Goal: Entertainment & Leisure: Consume media (video, audio)

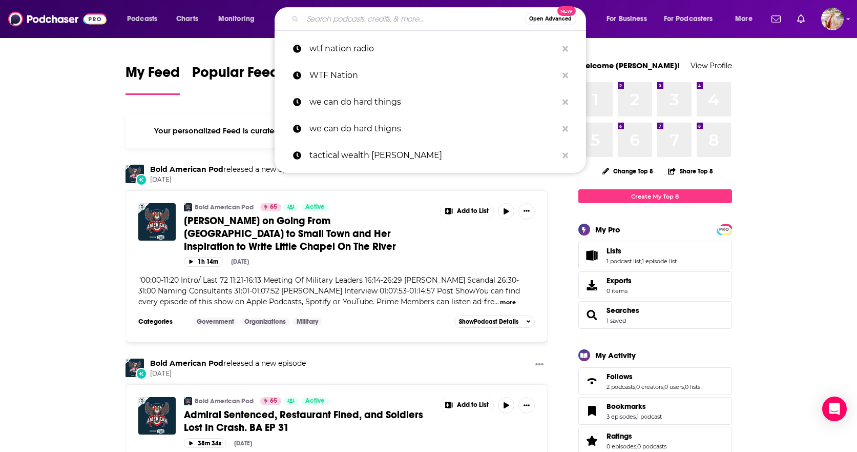
click at [355, 18] on input "Search podcasts, credits, & more..." at bounding box center [414, 19] width 222 height 16
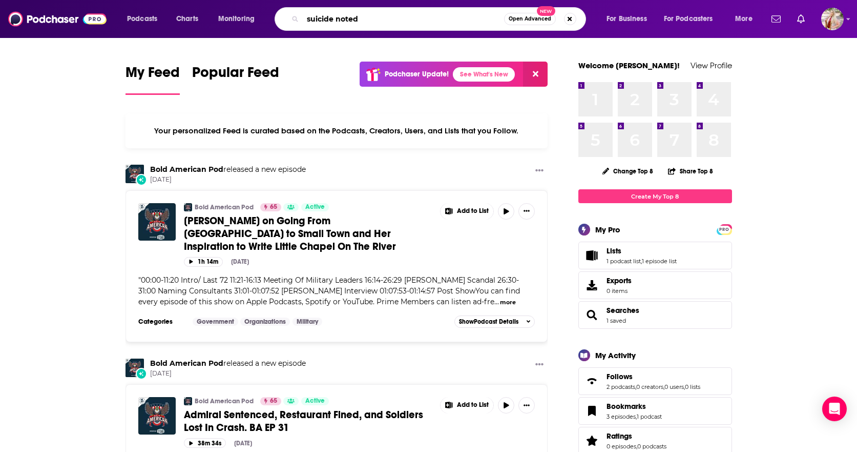
type input "suicide noted"
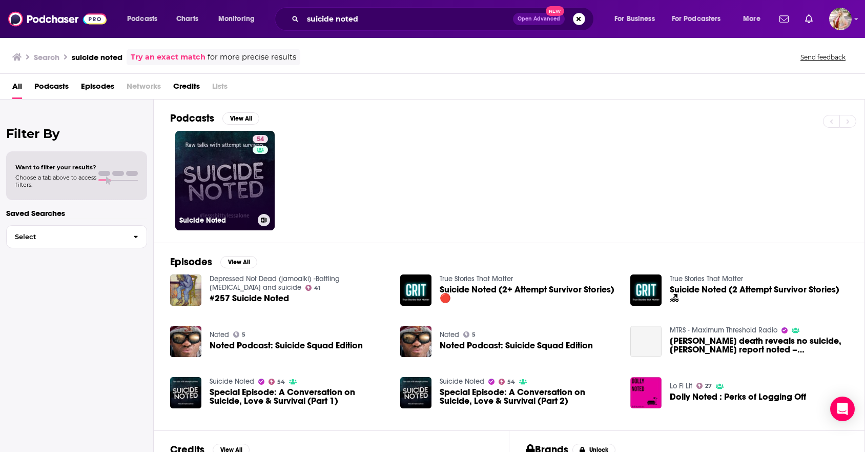
click at [212, 187] on link "54 Suicide Noted" at bounding box center [224, 180] width 99 height 99
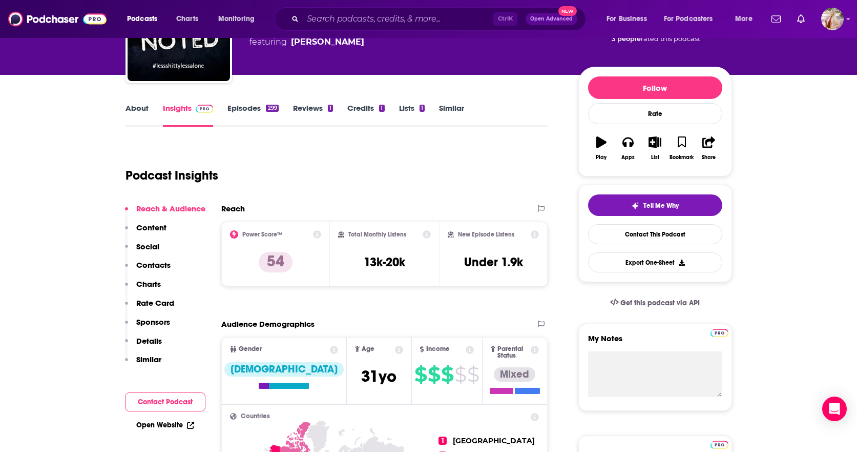
scroll to position [154, 0]
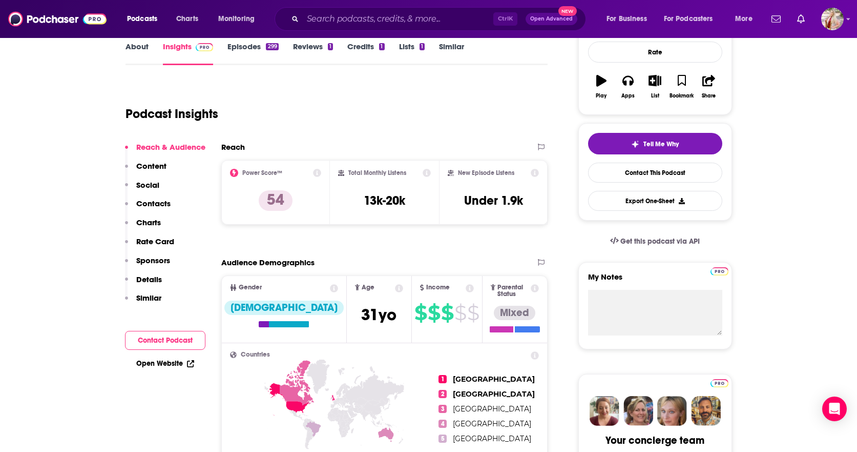
click at [243, 53] on link "Episodes 299" at bounding box center [253, 54] width 51 height 24
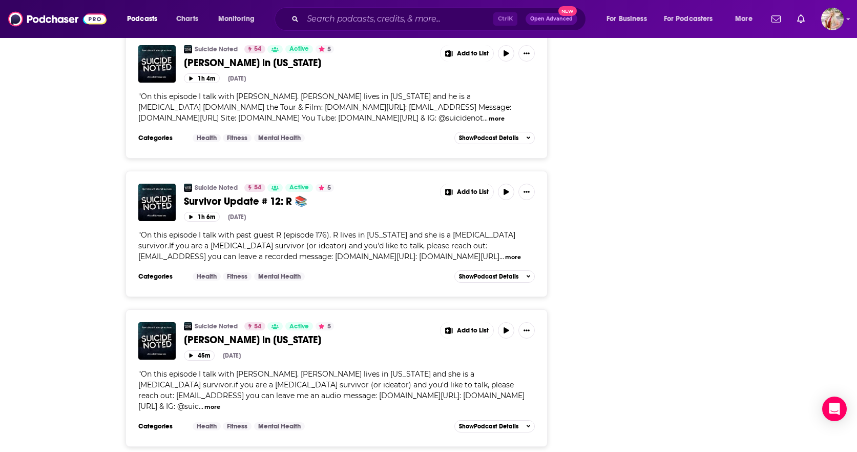
scroll to position [1896, 0]
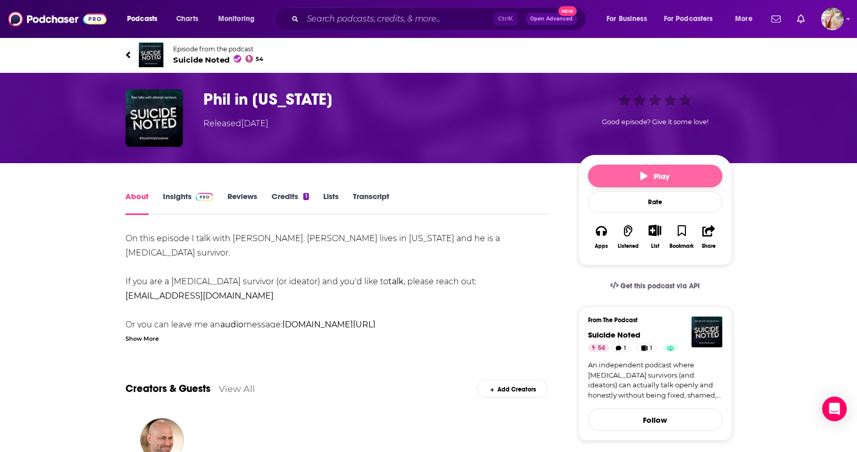
click at [664, 178] on span "Play" at bounding box center [655, 176] width 29 height 10
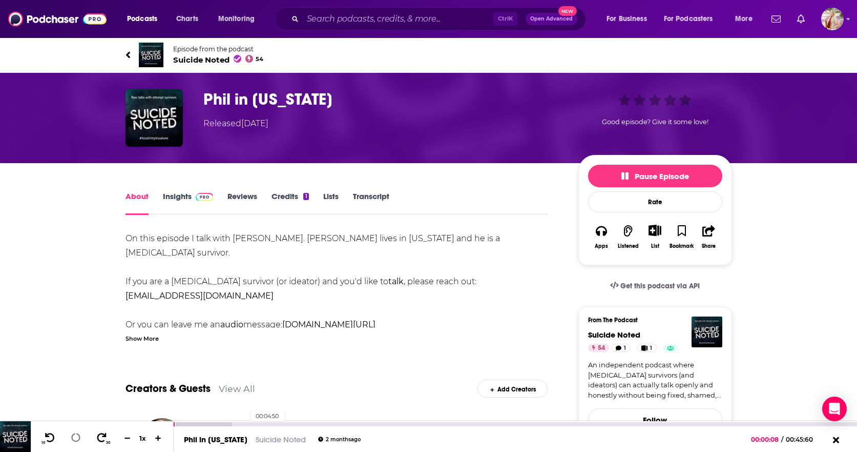
click at [245, 423] on div "00:04:50" at bounding box center [516, 424] width 684 height 4
click at [77, 440] on icon at bounding box center [75, 437] width 9 height 9
click at [607, 234] on button "Apps" at bounding box center [601, 236] width 27 height 37
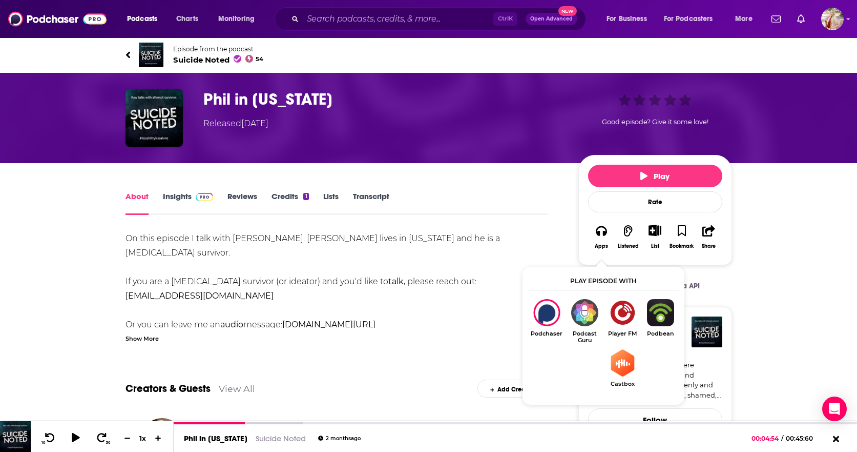
click at [526, 199] on div "About Insights Reviews Credits 1 Lists Transcript" at bounding box center [337, 202] width 423 height 25
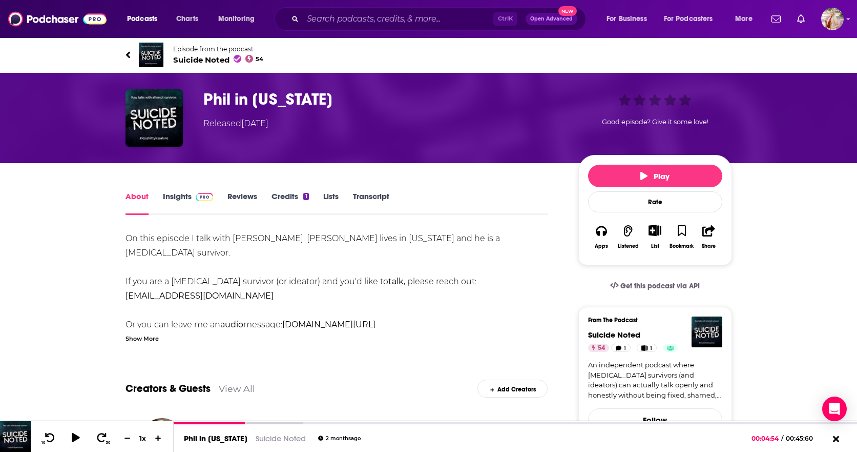
click at [600, 230] on icon "button" at bounding box center [601, 230] width 11 height 11
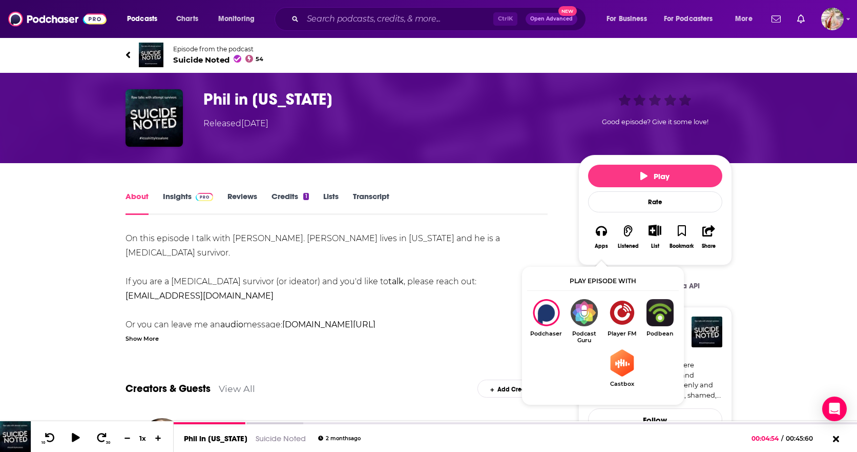
click at [451, 299] on div "On this episode I talk with Phil. Phil lives in Minnesota and he is a suicide a…" at bounding box center [337, 424] width 423 height 387
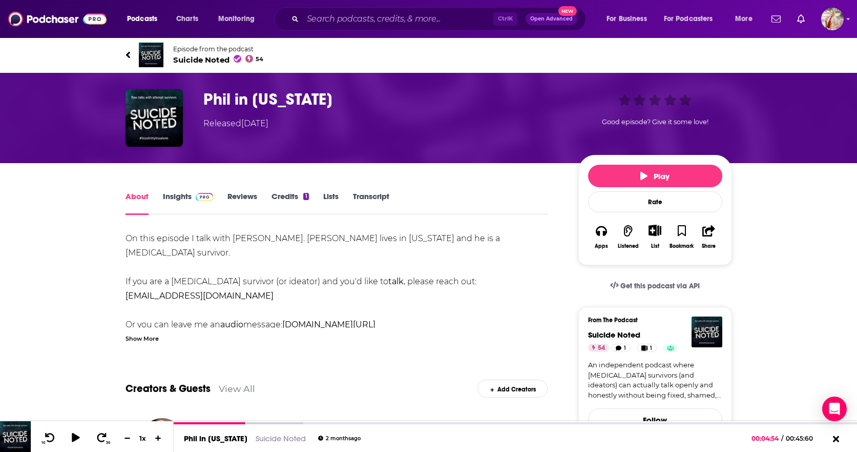
drag, startPoint x: 174, startPoint y: 195, endPoint x: 23, endPoint y: 249, distance: 160.3
click at [174, 195] on link "Insights" at bounding box center [188, 203] width 51 height 24
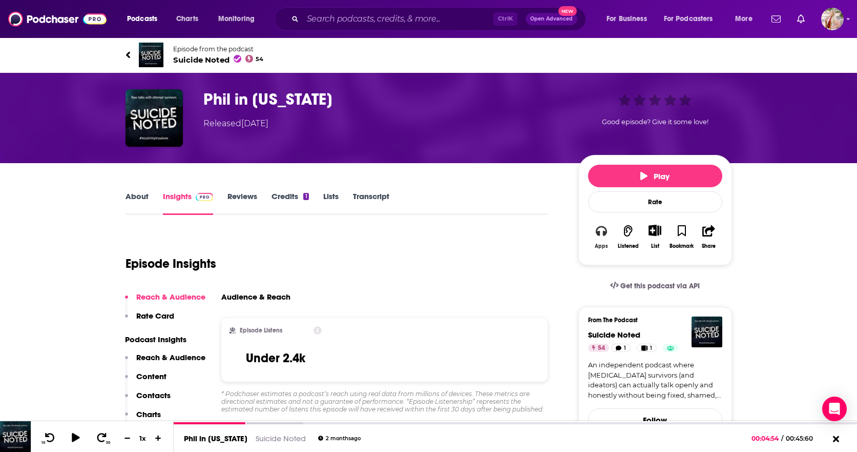
click at [601, 232] on icon "button" at bounding box center [601, 230] width 11 height 11
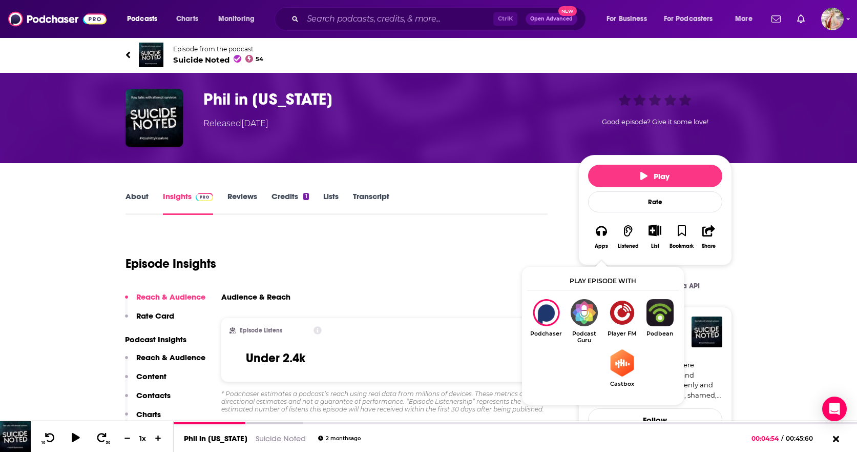
click at [656, 314] on img "Show Listen On dropdown" at bounding box center [660, 312] width 38 height 27
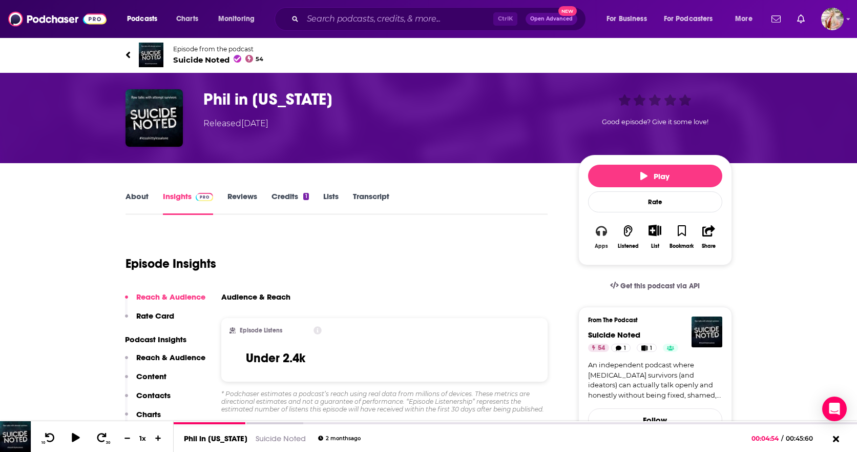
click at [604, 235] on icon "button" at bounding box center [601, 231] width 11 height 10
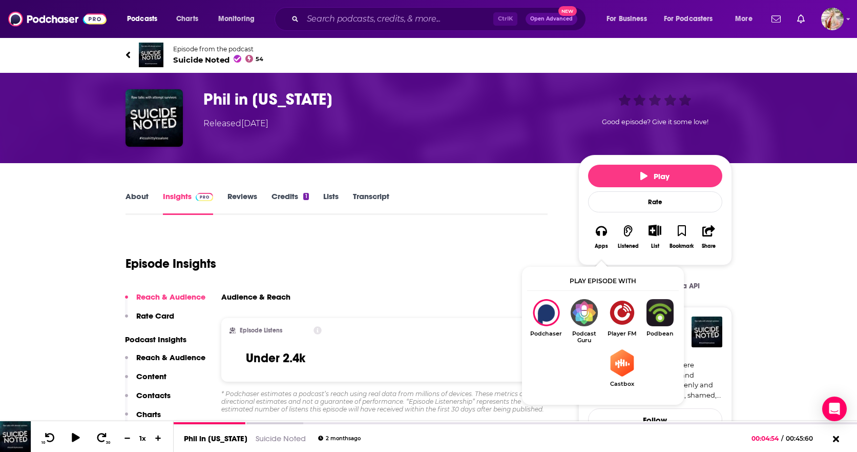
click at [349, 232] on div "Episode Insights" at bounding box center [337, 257] width 423 height 52
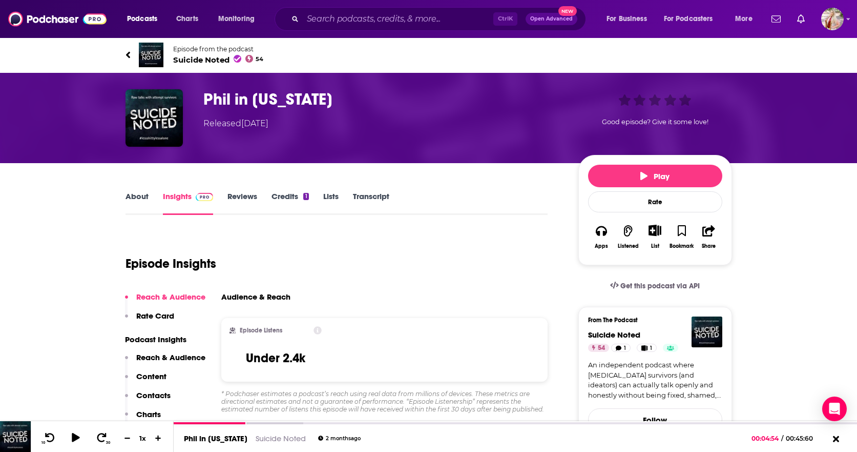
click at [372, 196] on link "Transcript" at bounding box center [371, 203] width 36 height 24
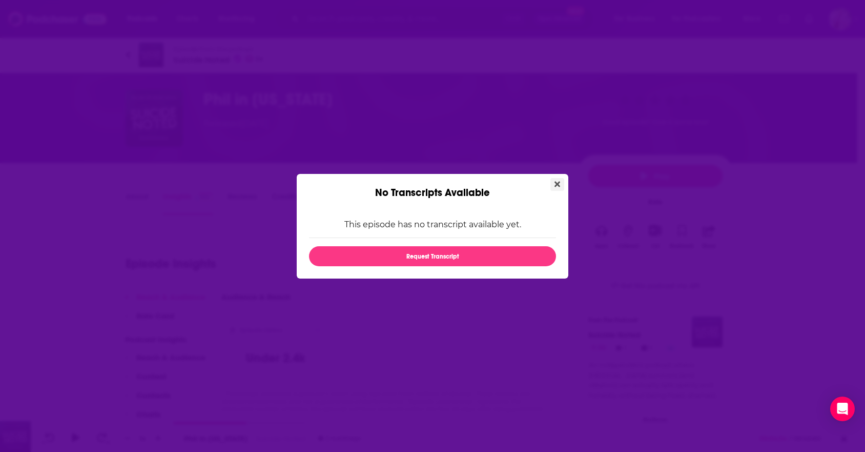
click at [559, 185] on icon "Close" at bounding box center [558, 184] width 6 height 6
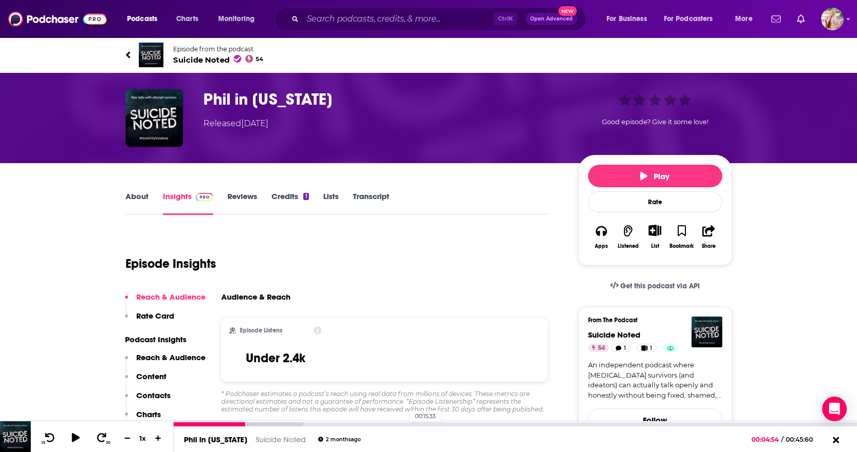
click at [405, 423] on div "00:15:33" at bounding box center [516, 424] width 684 height 4
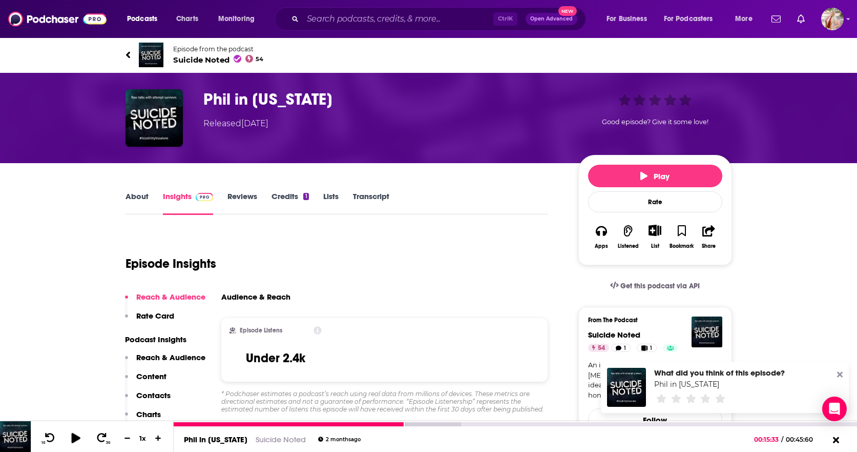
click at [76, 434] on icon at bounding box center [75, 437] width 13 height 10
click at [843, 375] on icon at bounding box center [840, 374] width 6 height 8
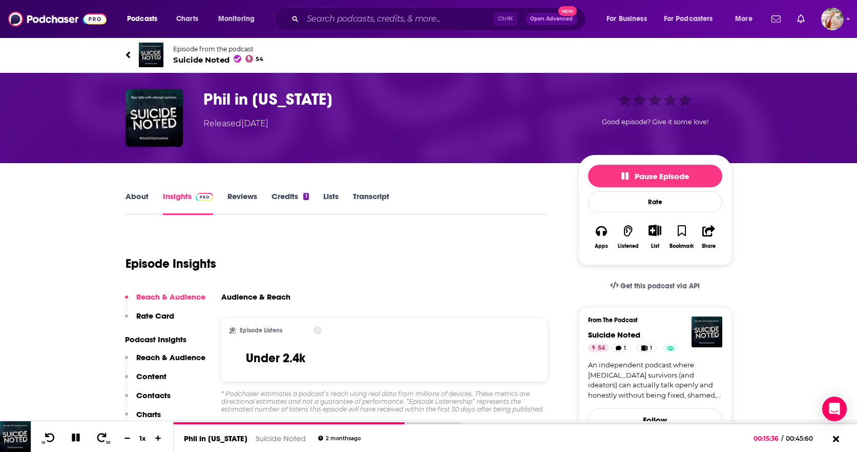
click at [140, 202] on link "About" at bounding box center [137, 203] width 23 height 24
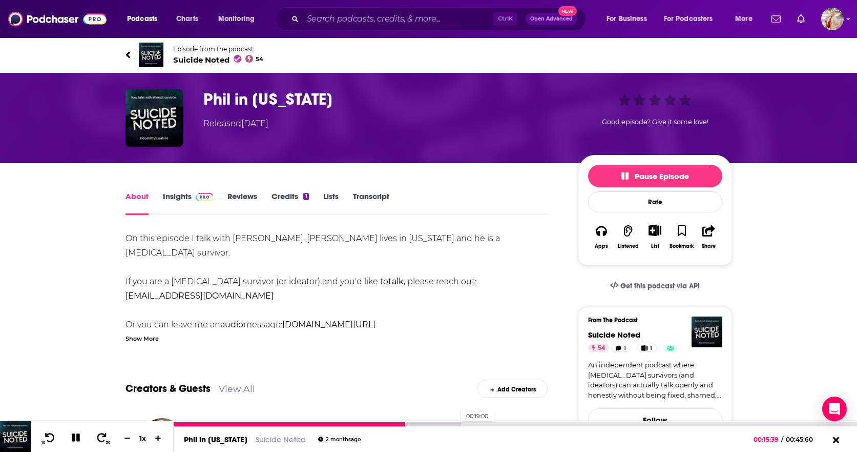
click at [456, 424] on div at bounding box center [318, 424] width 288 height 4
click at [501, 423] on div at bounding box center [344, 424] width 340 height 4
click at [482, 422] on div at bounding box center [338, 424] width 329 height 4
click at [464, 422] on div at bounding box center [329, 424] width 310 height 4
click at [75, 434] on icon at bounding box center [75, 437] width 9 height 9
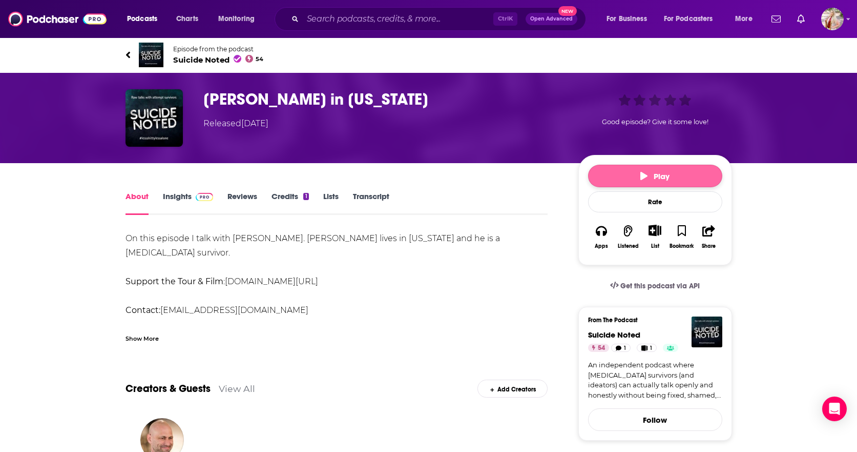
click at [648, 174] on span "Play" at bounding box center [655, 176] width 29 height 10
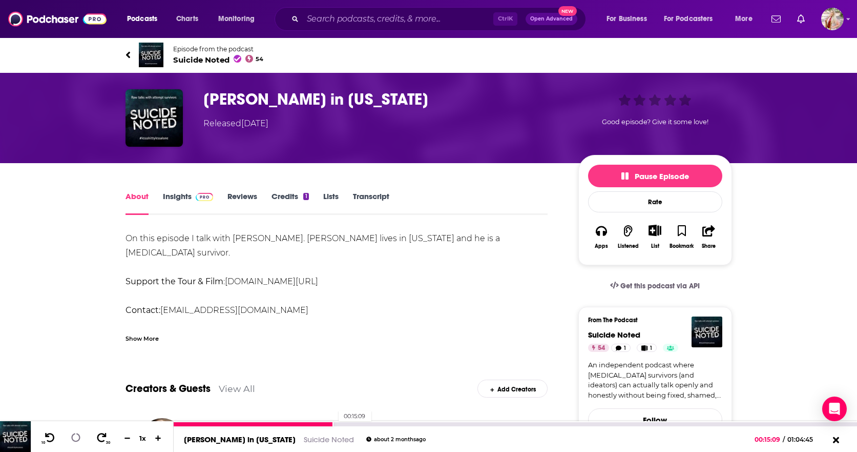
click at [334, 424] on div "00:15:09" at bounding box center [516, 424] width 684 height 4
click at [72, 435] on icon at bounding box center [76, 437] width 10 height 10
click at [605, 236] on icon "button" at bounding box center [601, 230] width 11 height 11
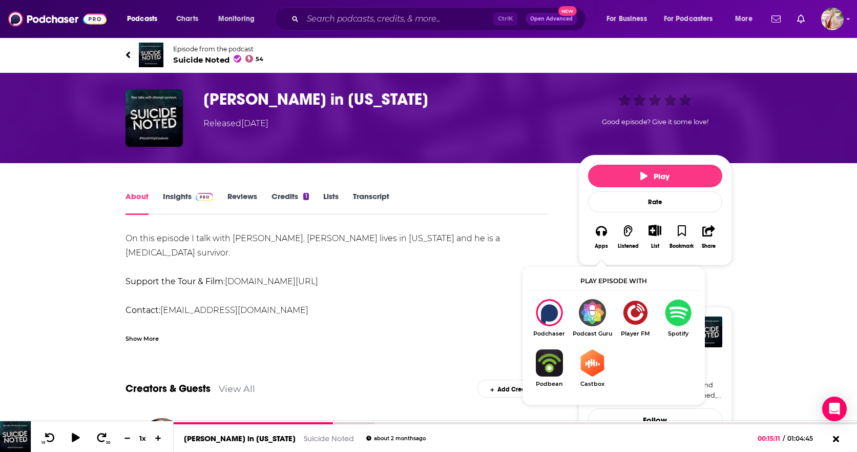
click at [674, 310] on img "Show Listen On dropdown" at bounding box center [678, 312] width 43 height 27
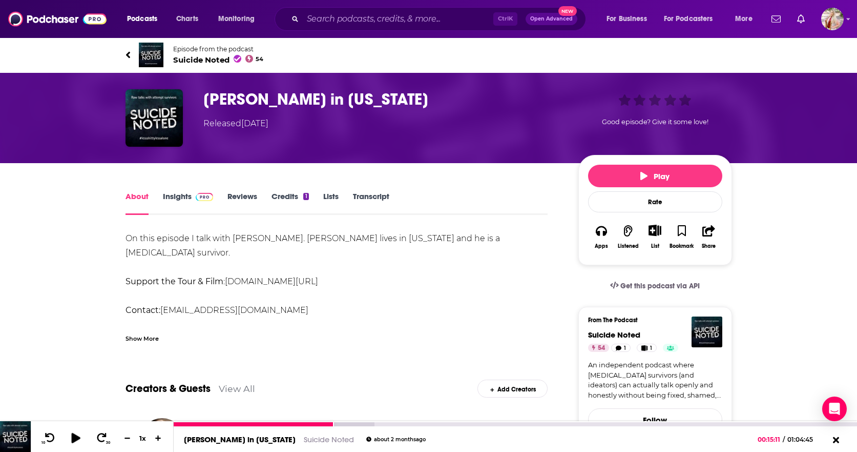
click at [75, 441] on icon at bounding box center [75, 437] width 13 height 10
click at [762, 423] on div "00:55:41" at bounding box center [516, 424] width 684 height 4
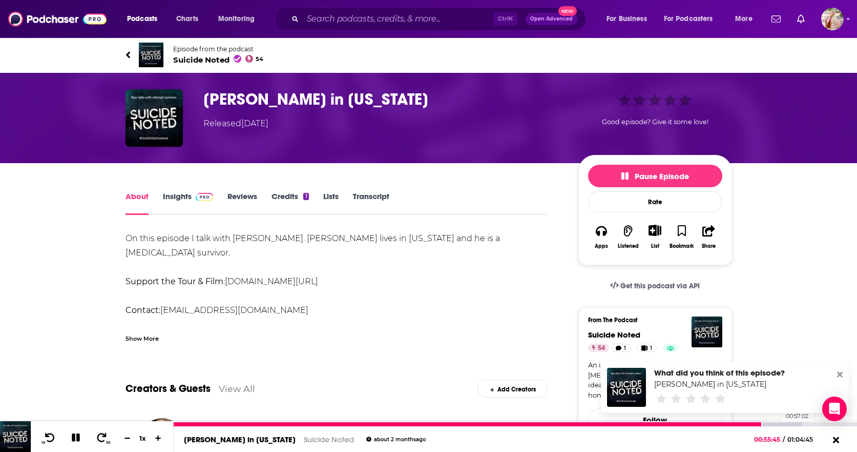
click at [776, 425] on div at bounding box center [488, 424] width 629 height 4
click at [789, 424] on div at bounding box center [502, 424] width 656 height 4
click at [379, 424] on div at bounding box center [489, 424] width 631 height 4
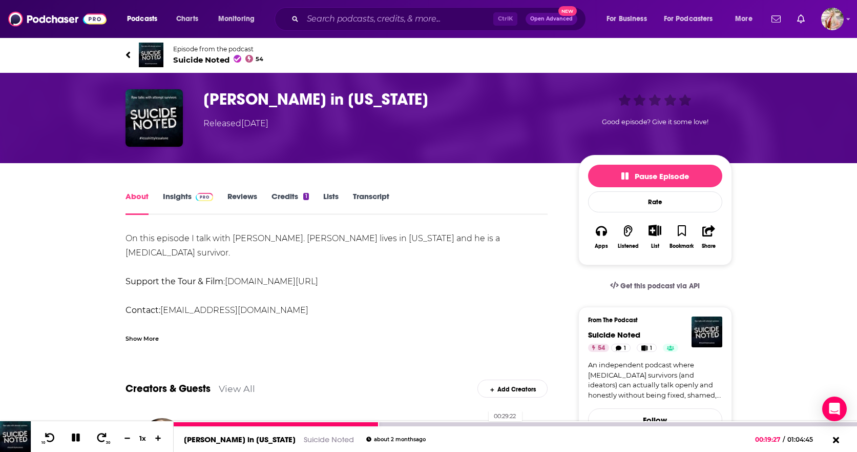
click at [484, 423] on div at bounding box center [516, 424] width 684 height 4
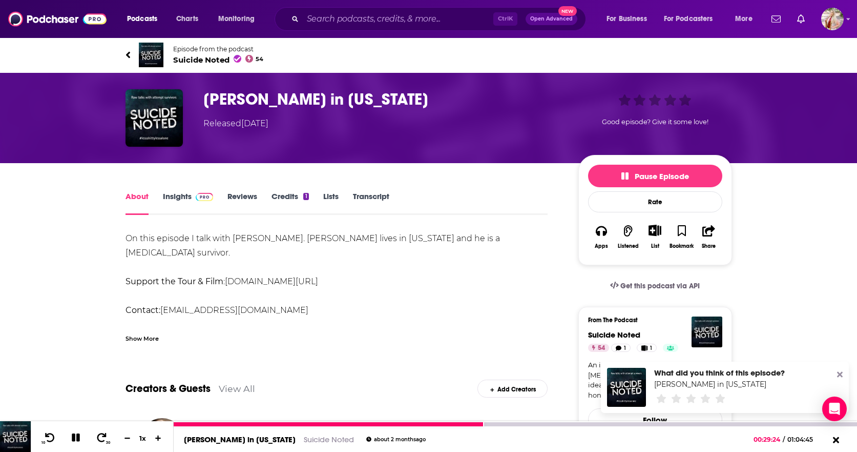
click at [72, 437] on icon at bounding box center [76, 437] width 14 height 15
